Goal: Complete application form

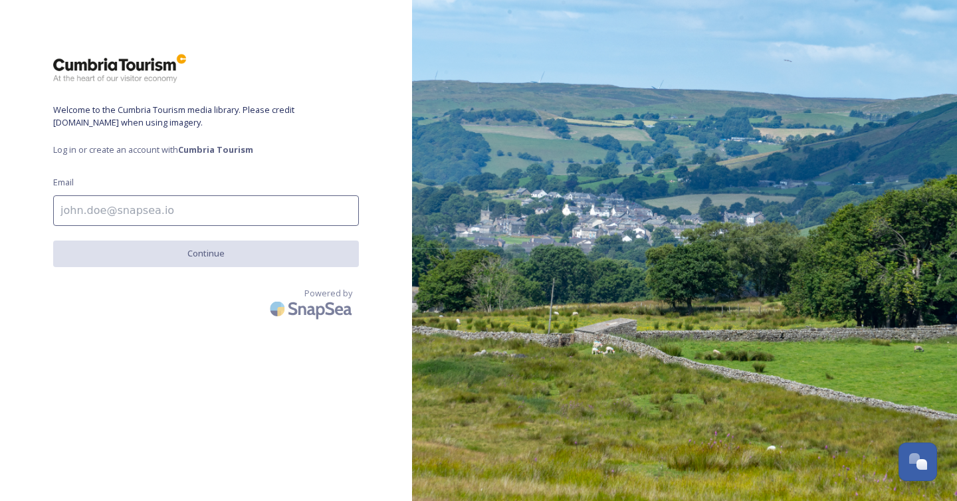
click at [213, 213] on input at bounding box center [206, 210] width 306 height 31
type input "[EMAIL_ADDRESS][DOMAIN_NAME]"
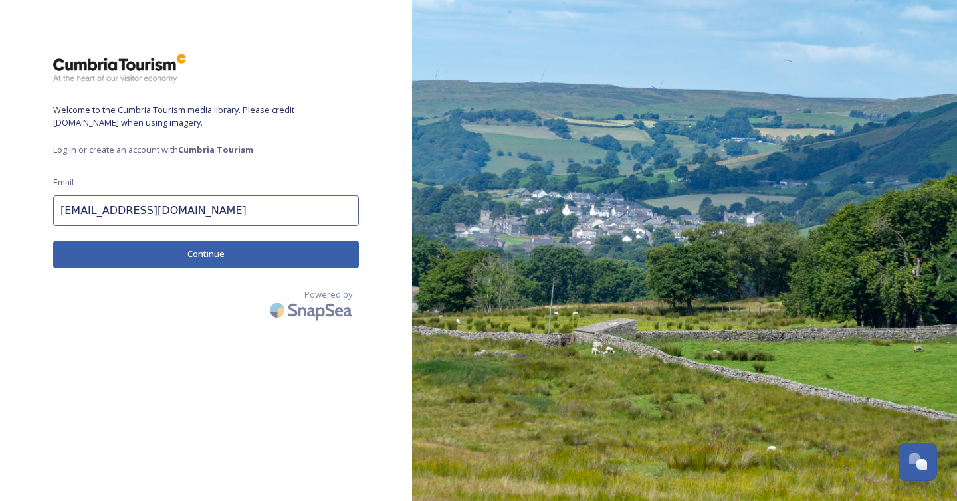
click at [211, 254] on button "Continue" at bounding box center [206, 254] width 306 height 27
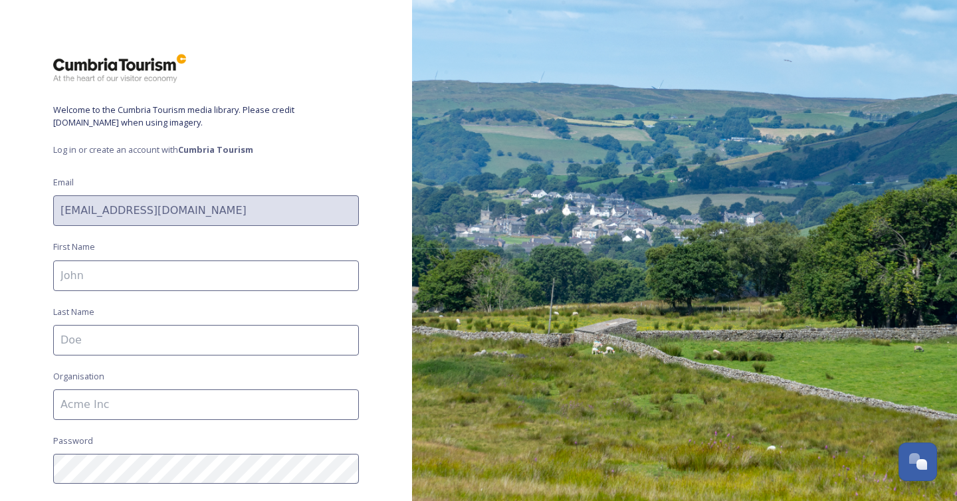
click at [165, 270] on input at bounding box center [206, 275] width 306 height 31
type input "[PERSON_NAME]"
type input "[GEOGRAPHIC_DATA]"
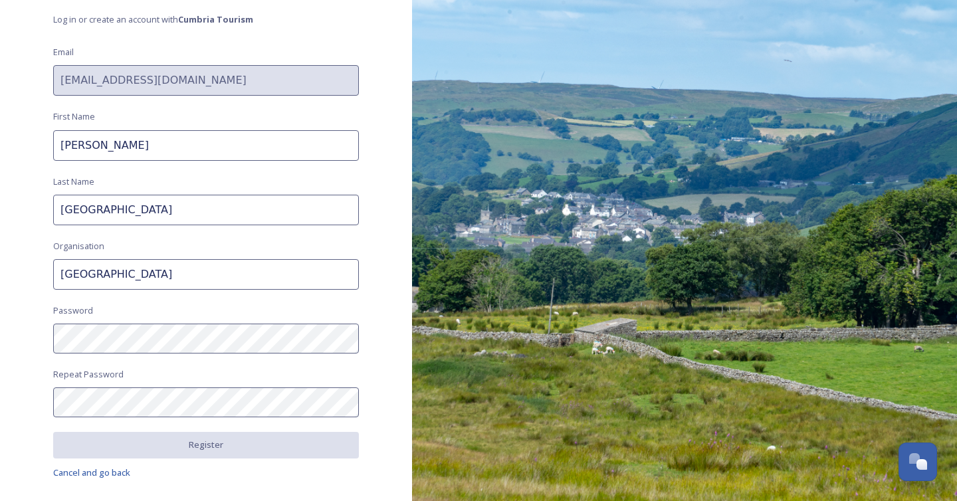
scroll to position [131, 0]
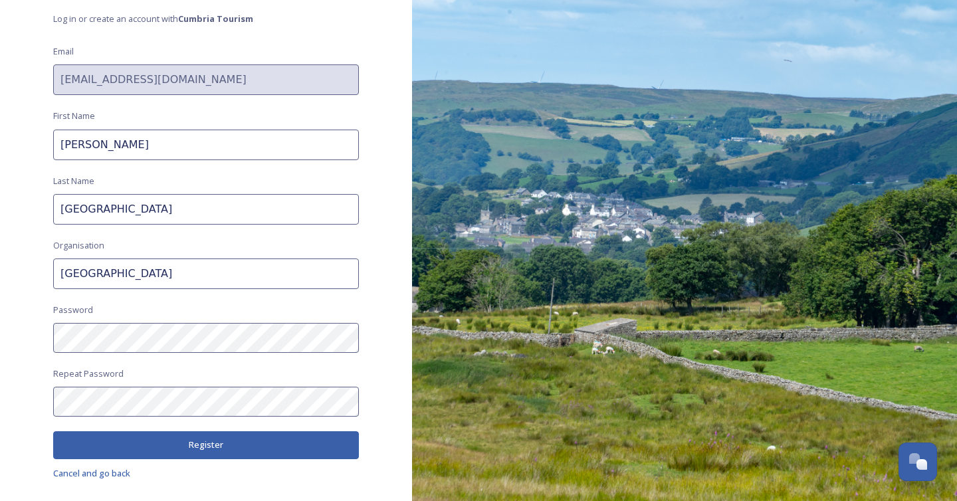
click at [189, 444] on button "Register" at bounding box center [206, 444] width 306 height 27
